Goal: Information Seeking & Learning: Learn about a topic

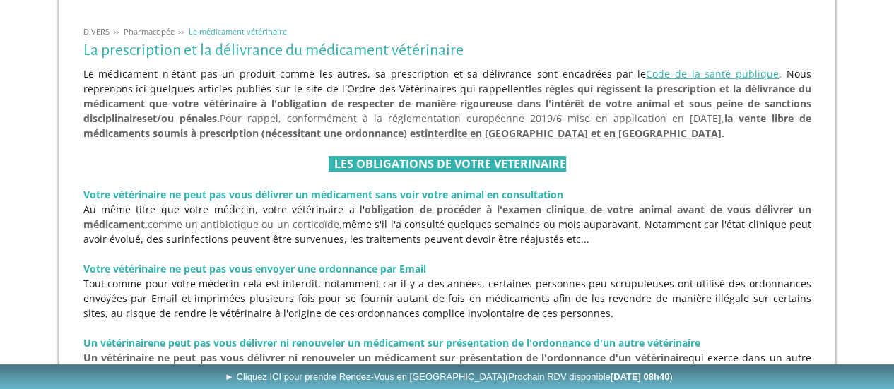
scroll to position [271, 0]
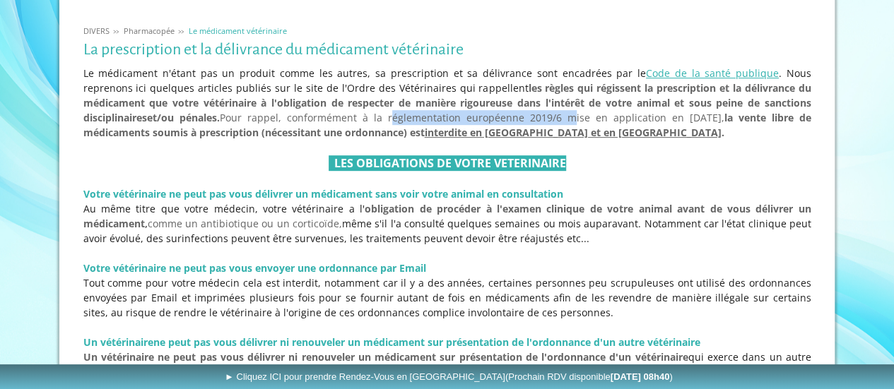
drag, startPoint x: 276, startPoint y: 114, endPoint x: 446, endPoint y: 115, distance: 170.2
click at [446, 115] on span "les règles qui régissent la prescription et la délivrance du médicament que vot…" at bounding box center [447, 110] width 728 height 58
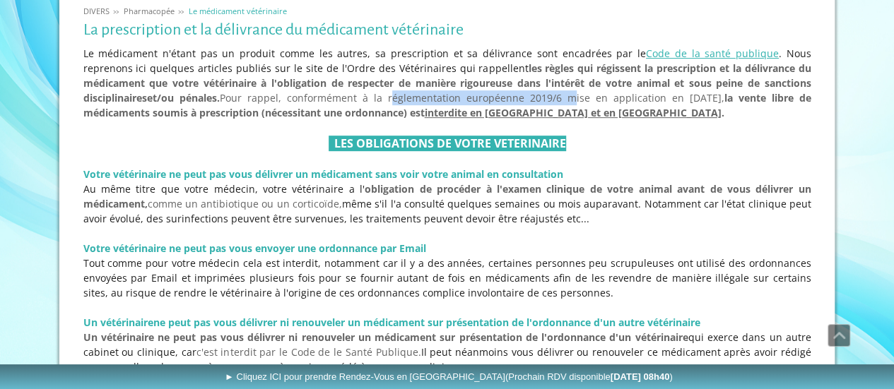
scroll to position [292, 0]
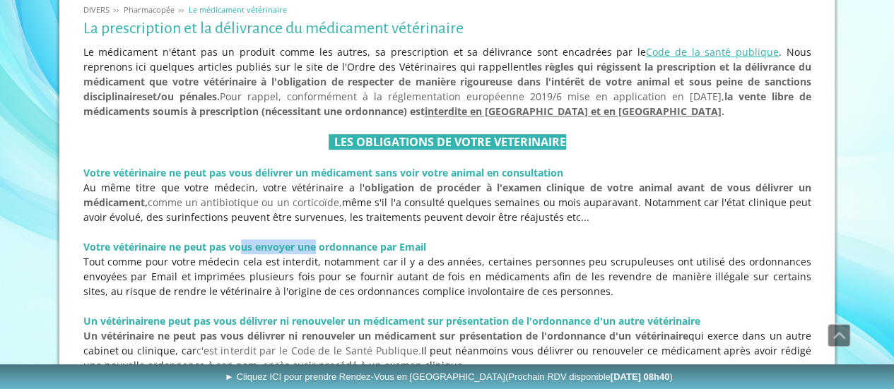
drag, startPoint x: 244, startPoint y: 247, endPoint x: 315, endPoint y: 237, distance: 72.0
click at [315, 237] on div "Le médicament n'étant pas un produit comme les autres, sa prescription et sa dé…" at bounding box center [447, 312] width 735 height 543
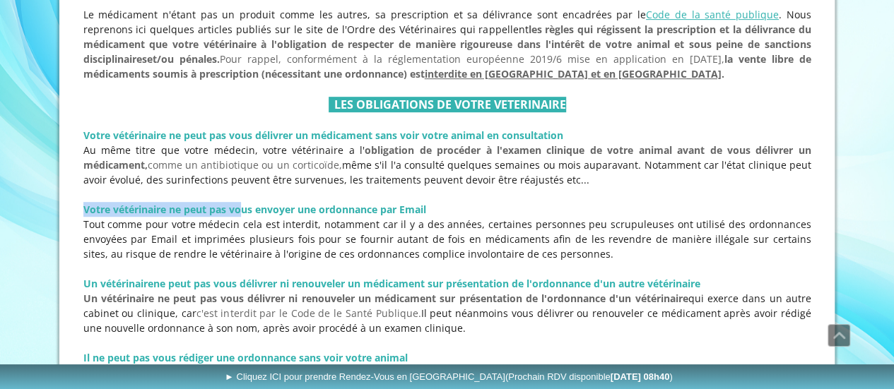
scroll to position [331, 0]
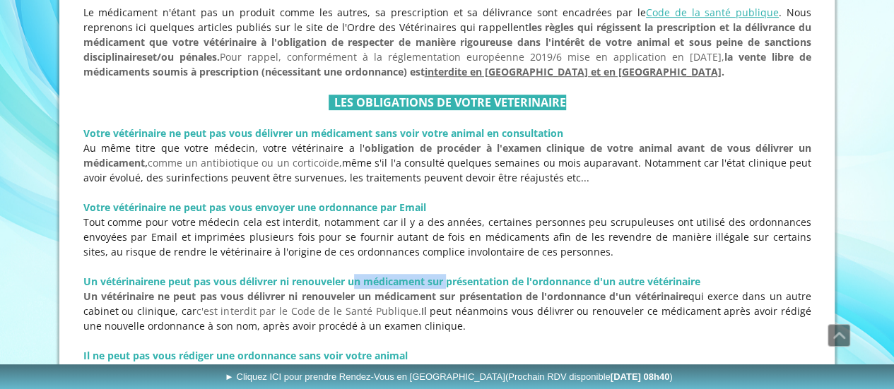
drag, startPoint x: 353, startPoint y: 283, endPoint x: 447, endPoint y: 277, distance: 94.1
click at [447, 277] on b "ne peut pas vous délivrer ni renouveler un médicament sur présentation de l'ord…" at bounding box center [426, 281] width 547 height 13
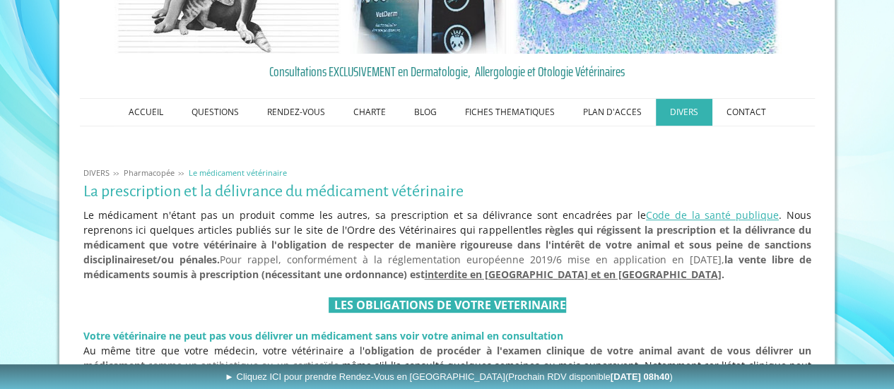
scroll to position [0, 0]
